Goal: Task Accomplishment & Management: Manage account settings

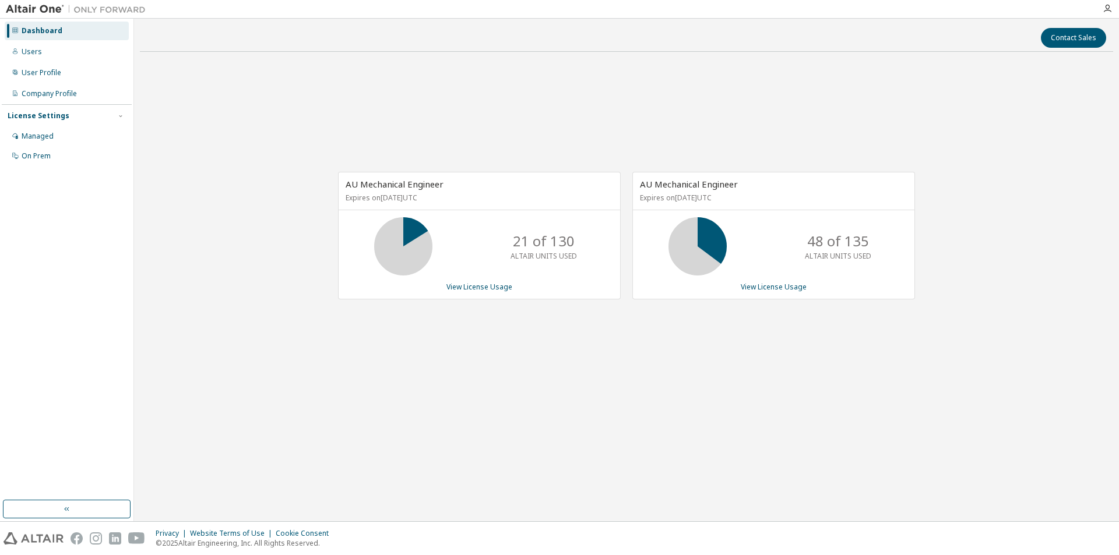
click at [184, 273] on div "AU Mechanical Engineer Expires on [DATE] UTC 21 of 130 ALTAIR UNITS USED View L…" at bounding box center [626, 241] width 973 height 361
click at [48, 133] on div "Managed" at bounding box center [38, 136] width 32 height 9
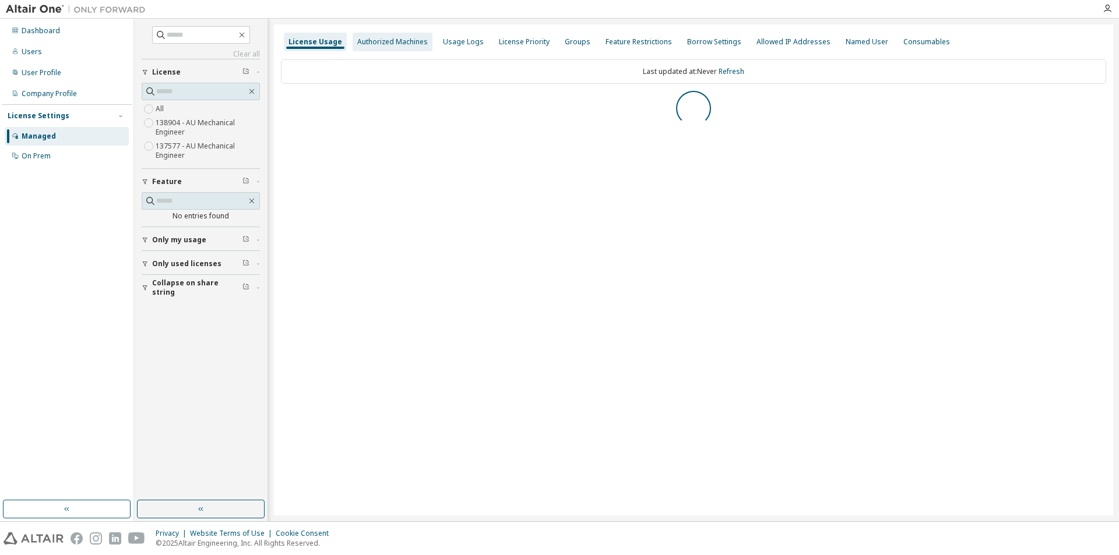
click at [385, 44] on div "Authorized Machines" at bounding box center [392, 41] width 71 height 9
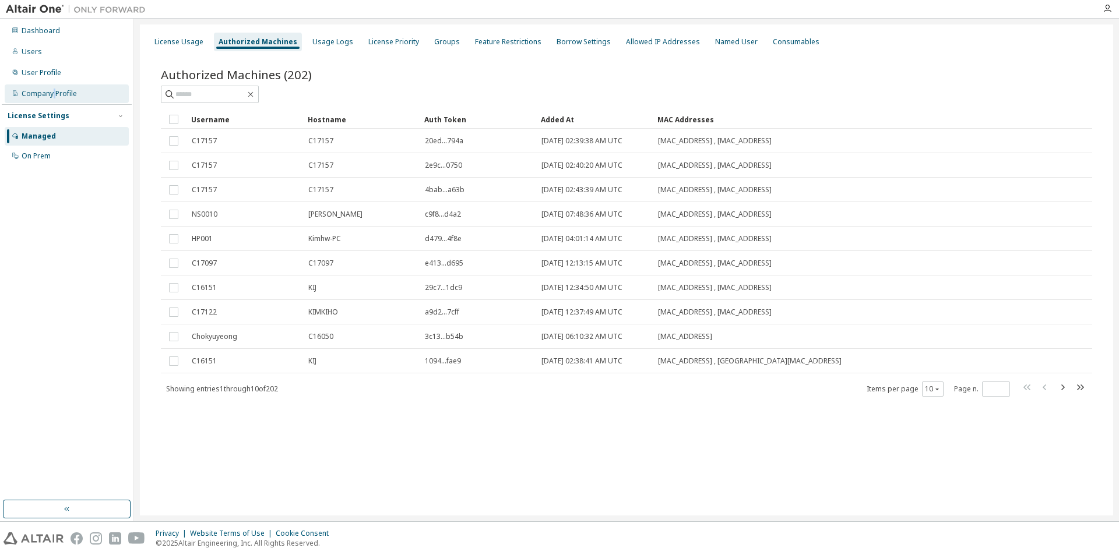
click at [54, 94] on div "Company Profile" at bounding box center [49, 93] width 55 height 9
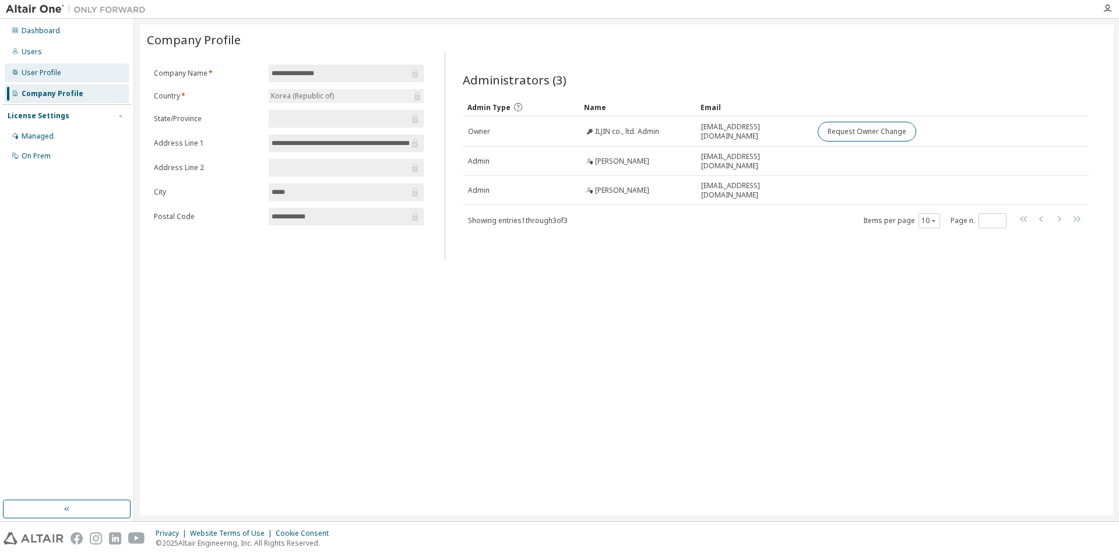
click at [51, 74] on div "User Profile" at bounding box center [42, 72] width 40 height 9
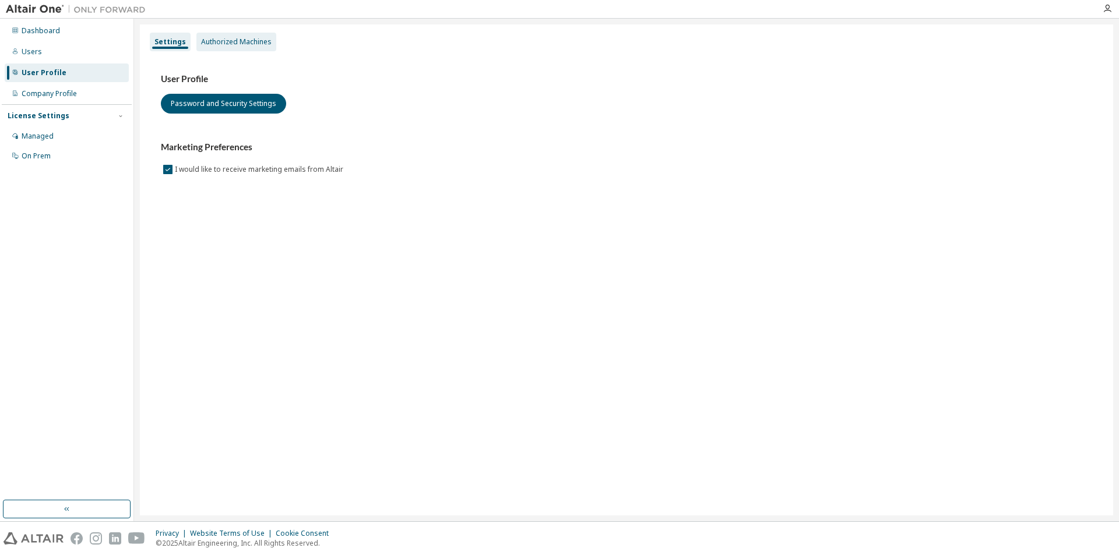
click at [223, 33] on div "Settings Authorized Machines User Profile Password and Security Settings Market…" at bounding box center [626, 269] width 973 height 491
click at [223, 35] on div "Authorized Machines" at bounding box center [236, 42] width 80 height 19
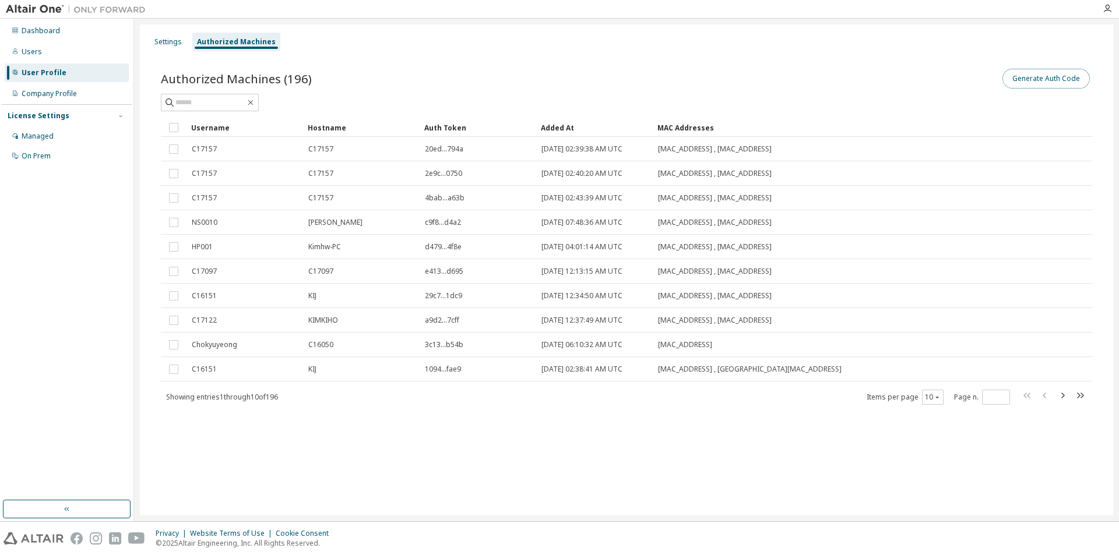
click at [1017, 77] on button "Generate Auth Code" at bounding box center [1045, 79] width 87 height 20
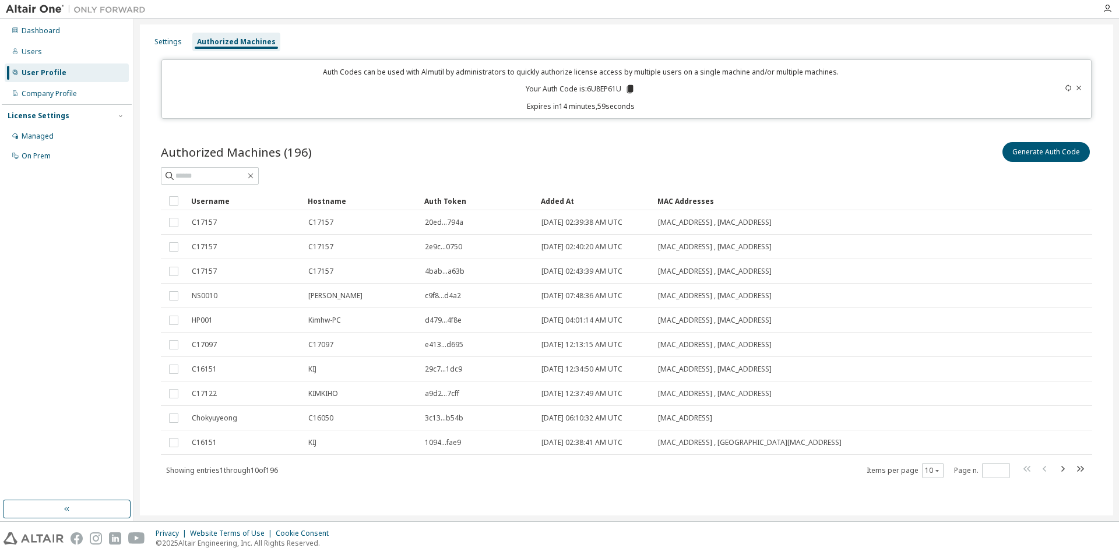
click at [627, 90] on icon at bounding box center [630, 89] width 6 height 8
